Goal: Check status

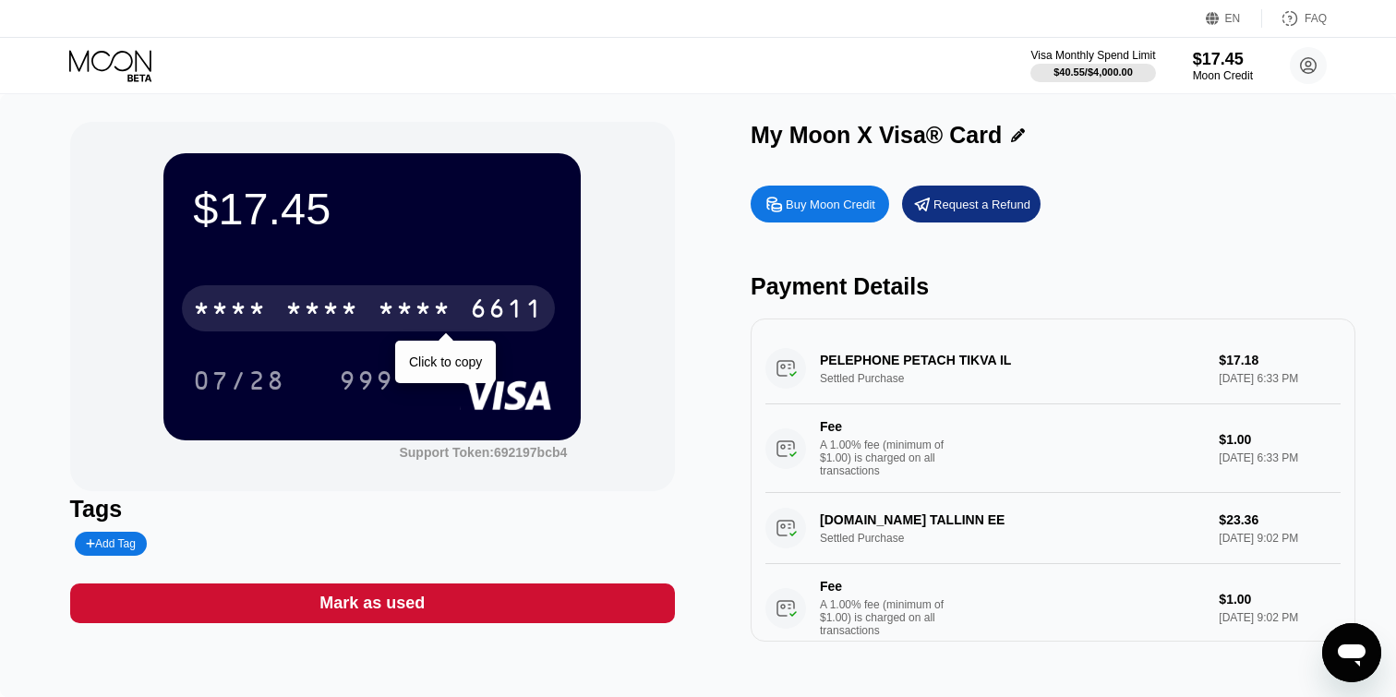
click at [360, 305] on div "* * * * * * * * * * * * 6611" at bounding box center [368, 308] width 373 height 46
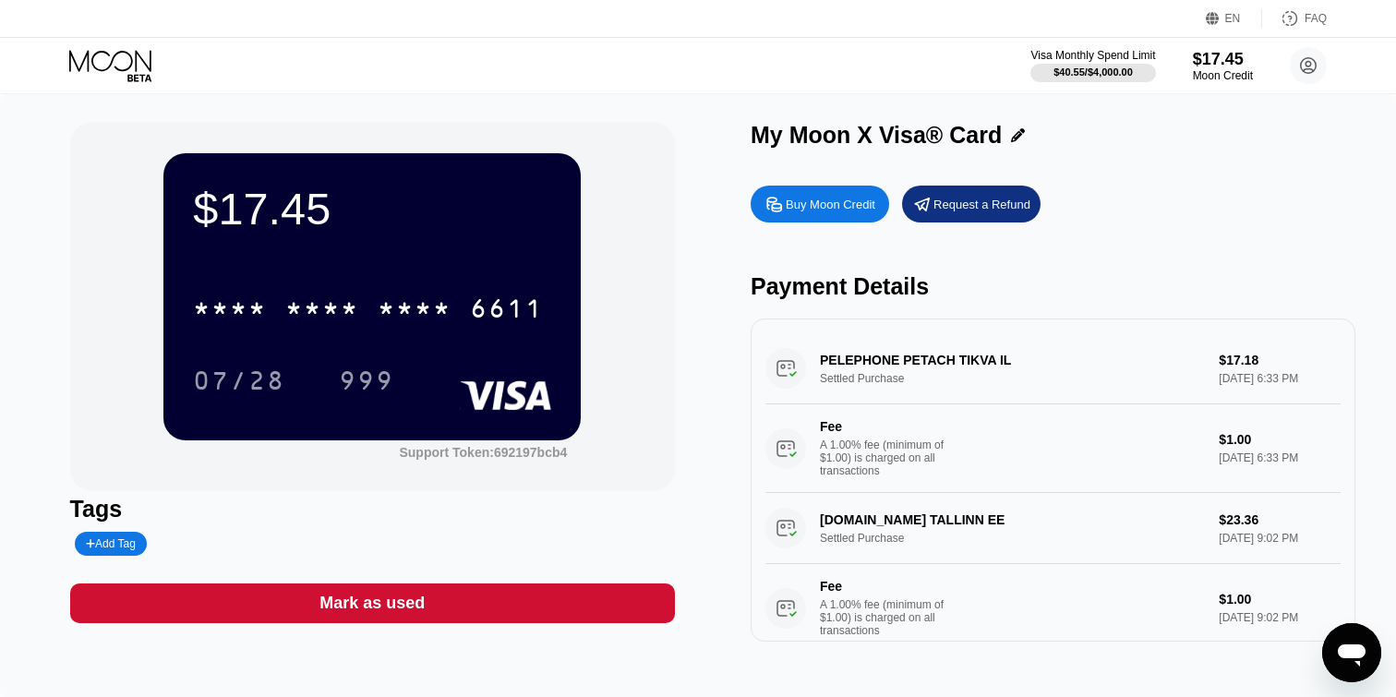
click at [653, 288] on div "$17.45 * * * * * * * * * * * * 6611 07/28 999 Support Token: 692197bcb4" at bounding box center [372, 306] width 605 height 369
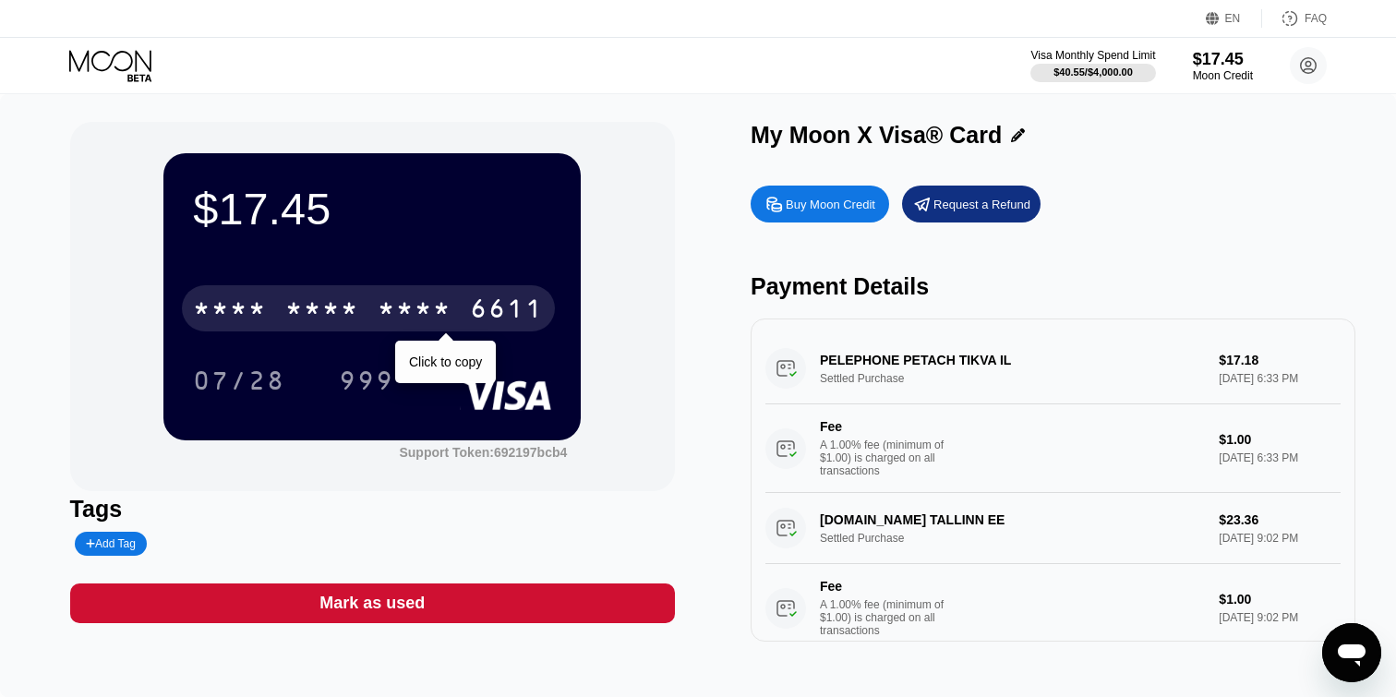
click at [285, 314] on div "* * * *" at bounding box center [322, 311] width 74 height 30
